Goal: Task Accomplishment & Management: Manage account settings

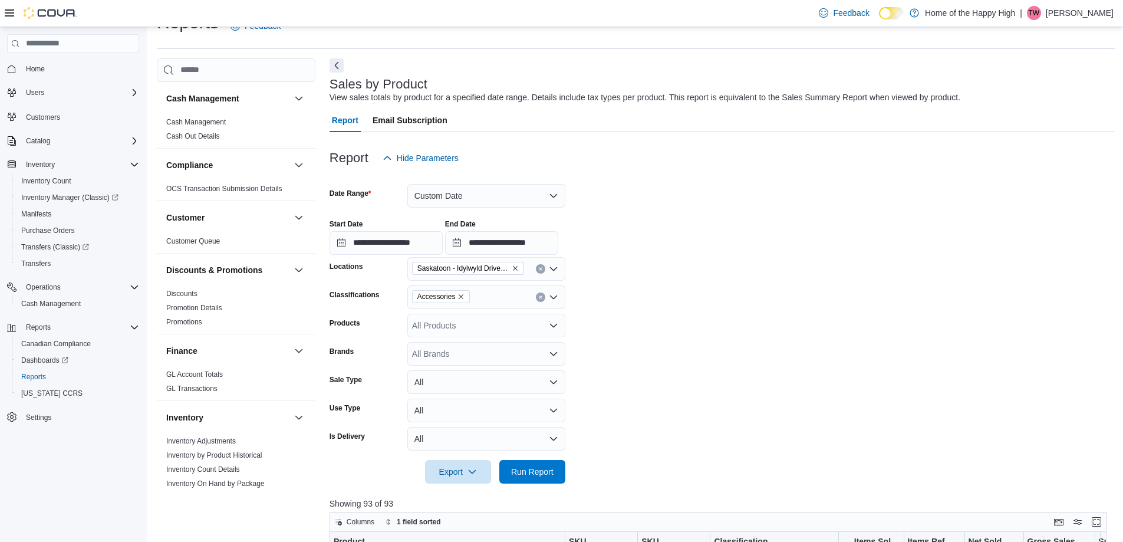
scroll to position [177, 0]
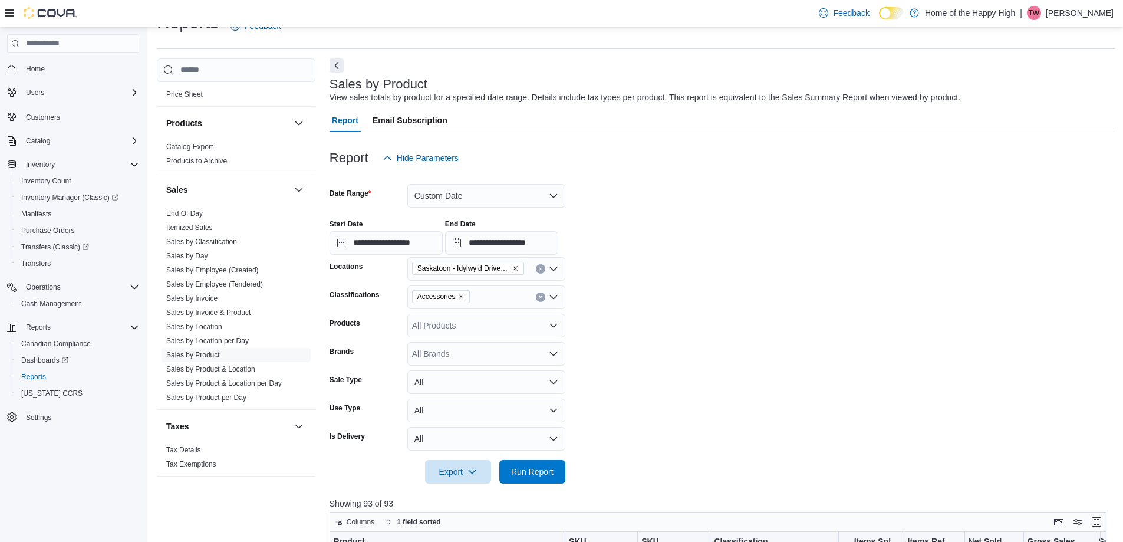
click at [880, 357] on form "**********" at bounding box center [723, 327] width 786 height 314
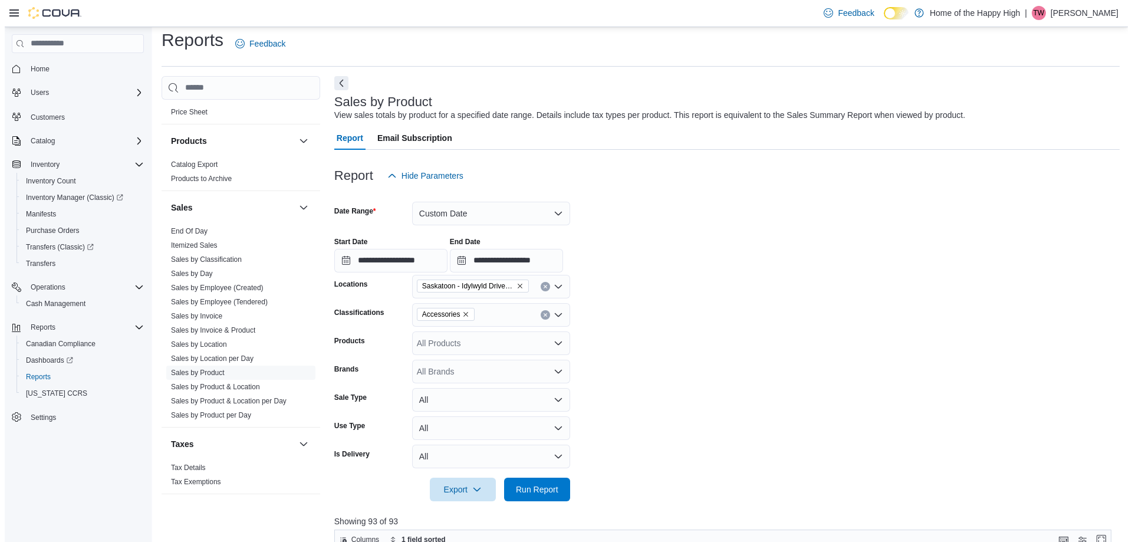
scroll to position [0, 0]
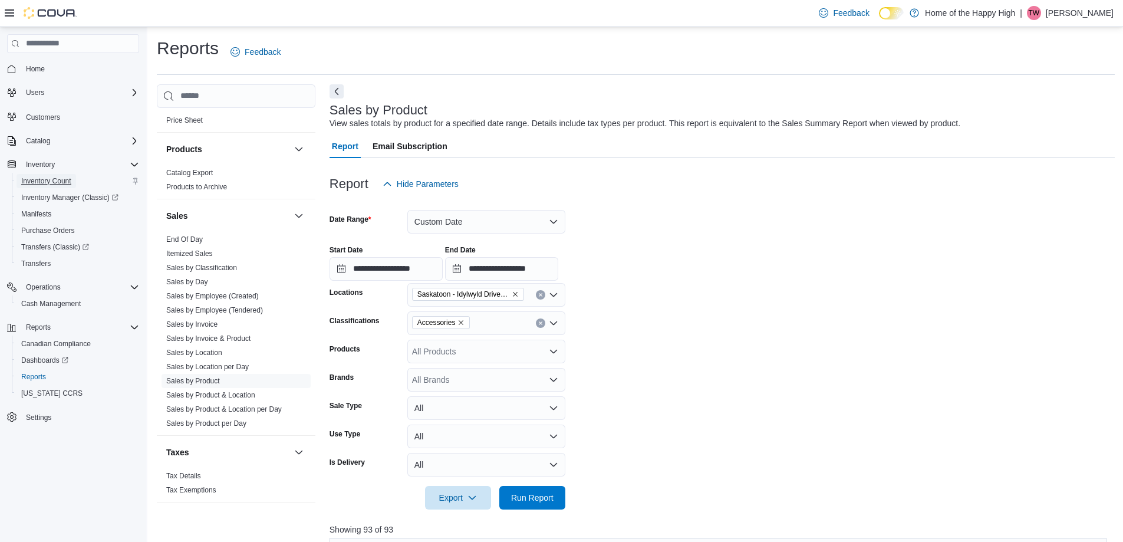
click at [56, 185] on span "Inventory Count" at bounding box center [46, 180] width 50 height 9
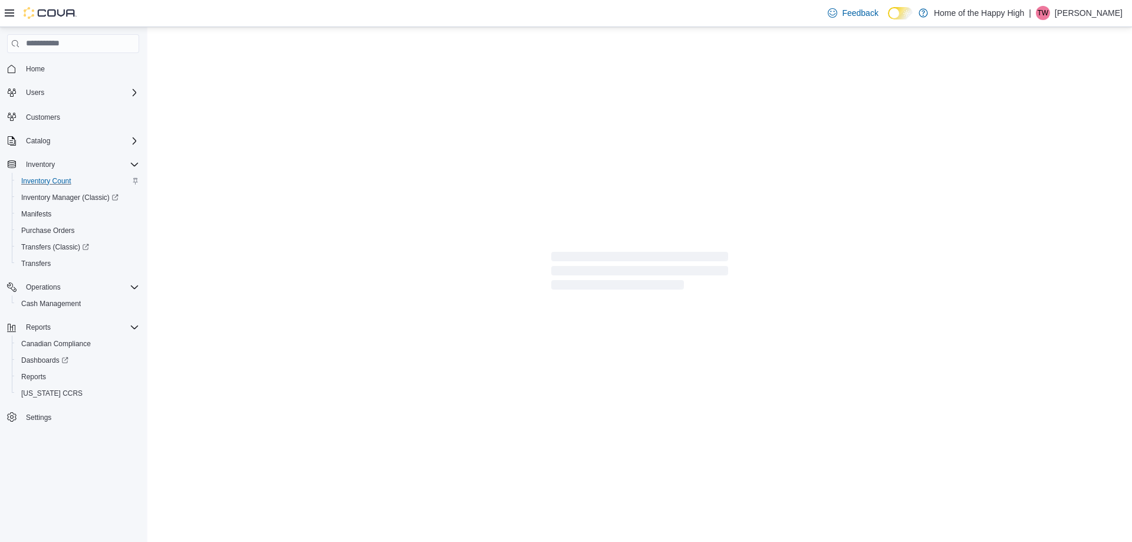
click at [1086, 12] on p "[PERSON_NAME]" at bounding box center [1089, 13] width 68 height 14
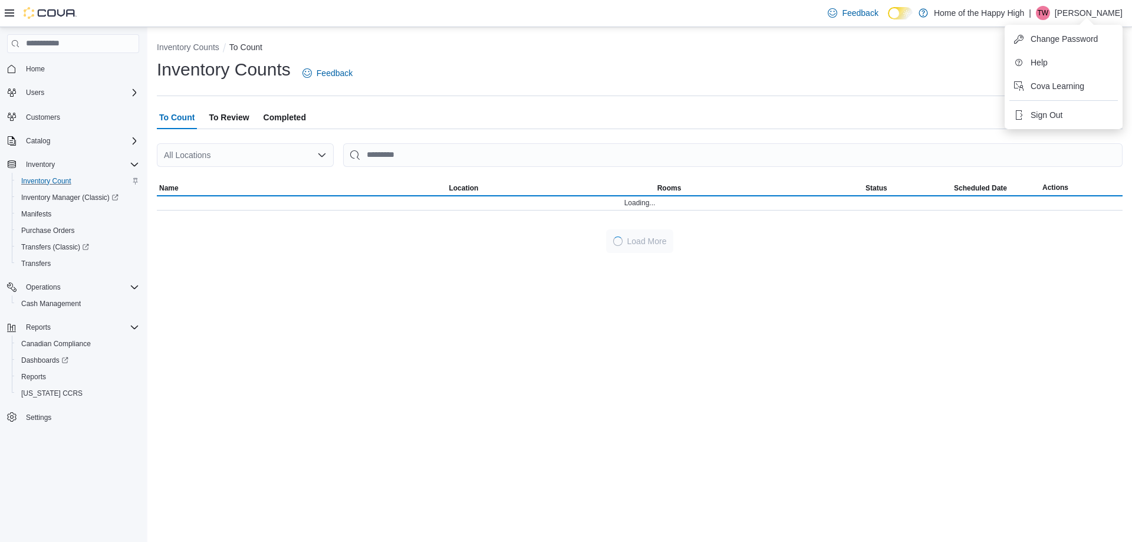
click at [1062, 101] on hr at bounding box center [1064, 100] width 109 height 1
click at [1053, 122] on button "Sign Out" at bounding box center [1064, 115] width 109 height 19
